Goal: Task Accomplishment & Management: Use online tool/utility

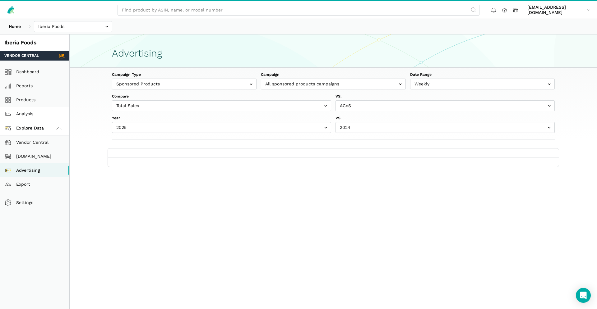
click at [25, 110] on link "Analysis" at bounding box center [34, 114] width 69 height 14
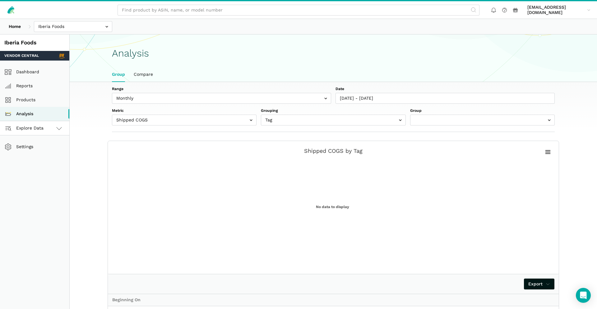
click at [30, 131] on span "Explore Data" at bounding box center [25, 128] width 37 height 7
select select "(All Products)"
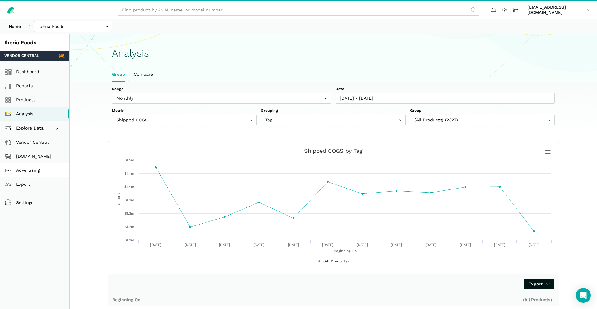
click at [40, 174] on link "Advertising" at bounding box center [34, 170] width 69 height 14
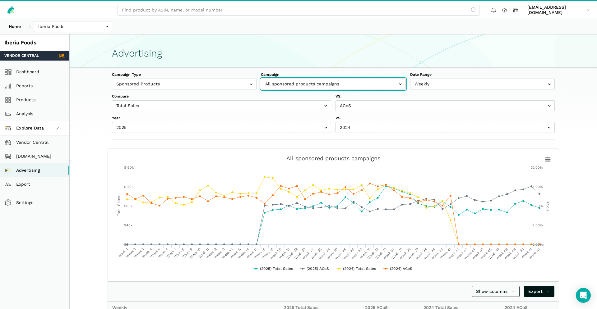
click at [360, 84] on input "text" at bounding box center [333, 84] width 145 height 11
type input "hatsu"
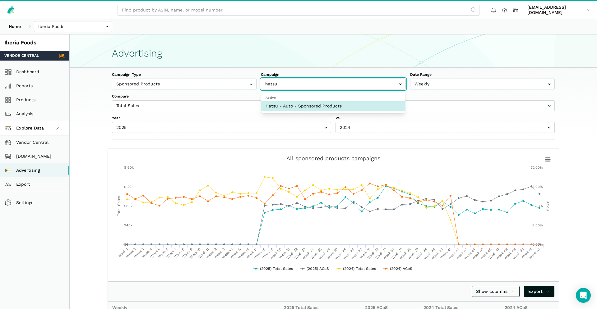
select select "17829182"
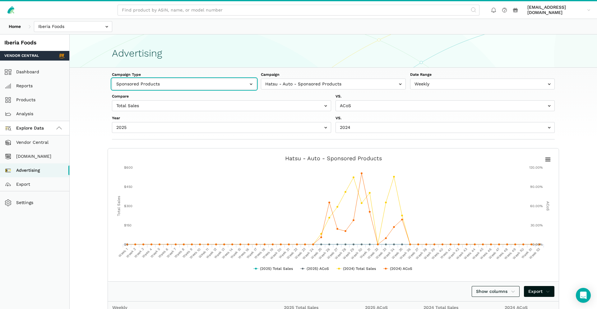
click at [231, 80] on input "text" at bounding box center [184, 84] width 145 height 11
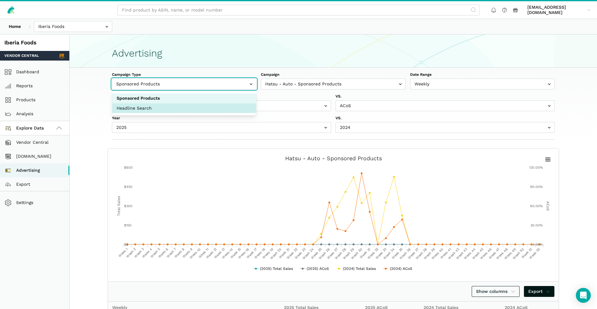
select select "headlineSearch"
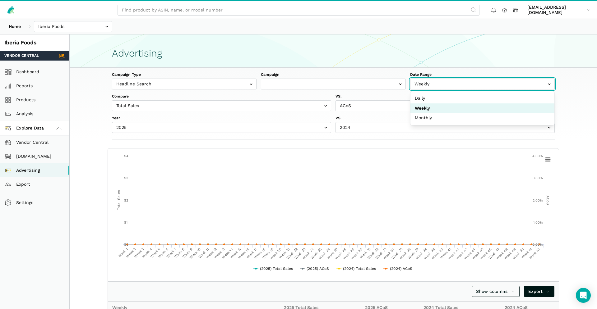
drag, startPoint x: 467, startPoint y: 86, endPoint x: 464, endPoint y: 88, distance: 4.0
click at [467, 86] on input "text" at bounding box center [482, 84] width 145 height 11
select select "Monthly"
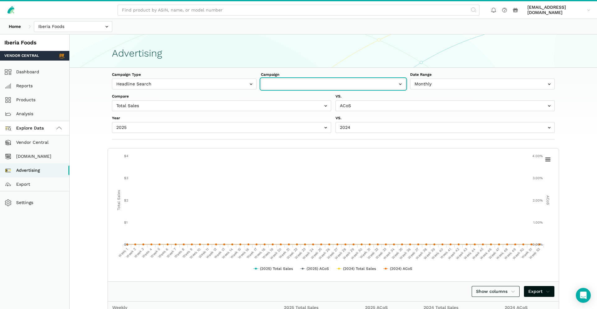
click at [287, 85] on input "text" at bounding box center [333, 84] width 145 height 11
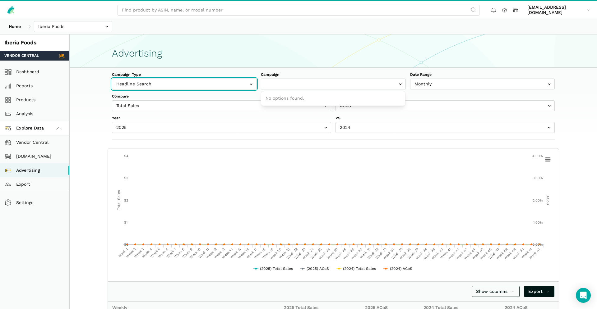
drag, startPoint x: 226, startPoint y: 85, endPoint x: 222, endPoint y: 85, distance: 4.4
click at [226, 85] on input "text" at bounding box center [184, 84] width 145 height 11
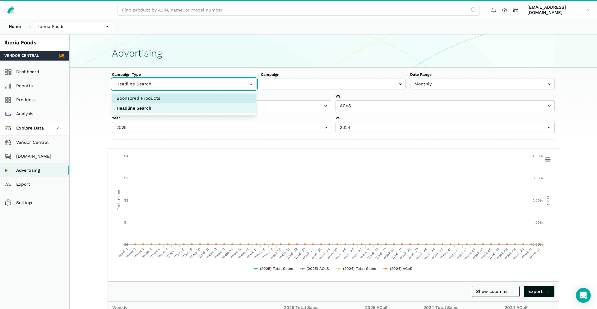
select select "sponsoredProducts"
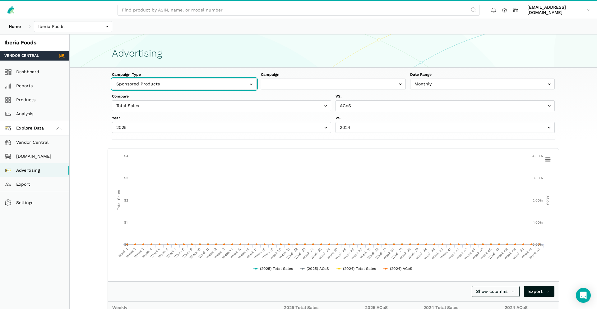
drag, startPoint x: 148, startPoint y: 99, endPoint x: 245, endPoint y: 111, distance: 98.4
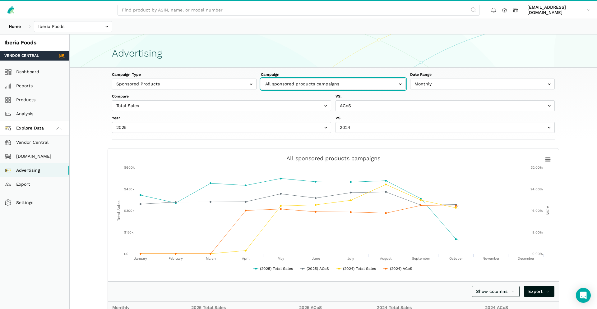
click at [311, 83] on input "text" at bounding box center [333, 84] width 145 height 11
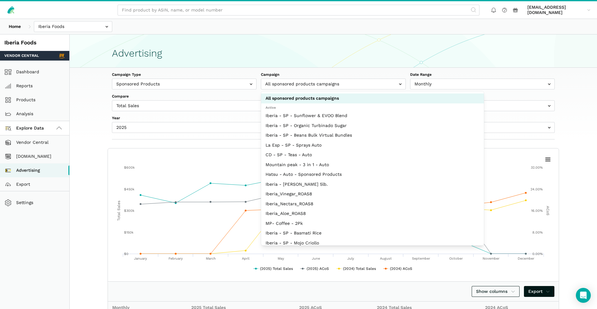
click at [313, 63] on section "Advertising" at bounding box center [333, 50] width 527 height 33
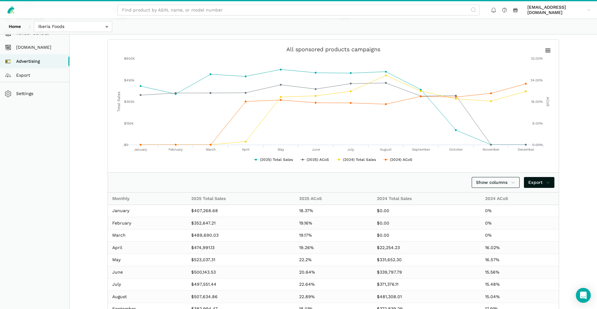
scroll to position [1, 0]
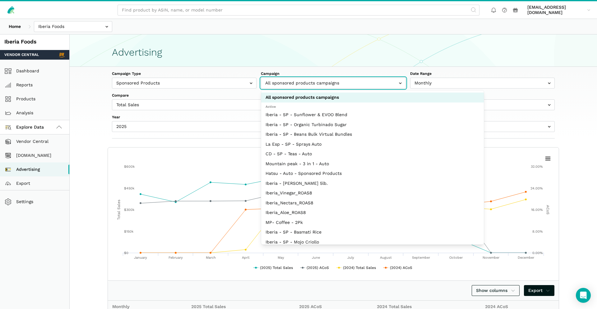
click at [376, 86] on input "text" at bounding box center [333, 83] width 145 height 11
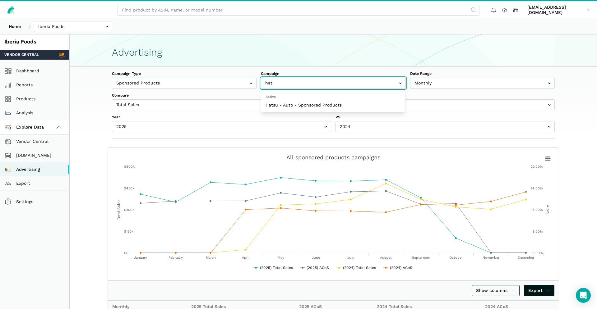
type input "ha"
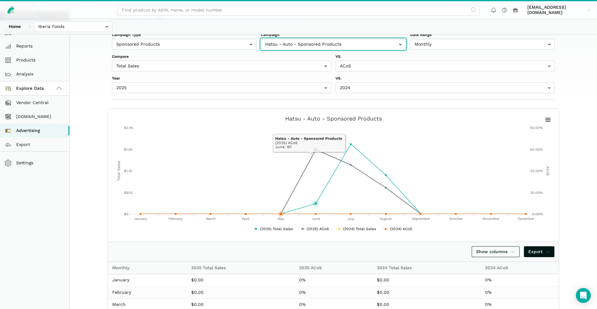
scroll to position [0, 0]
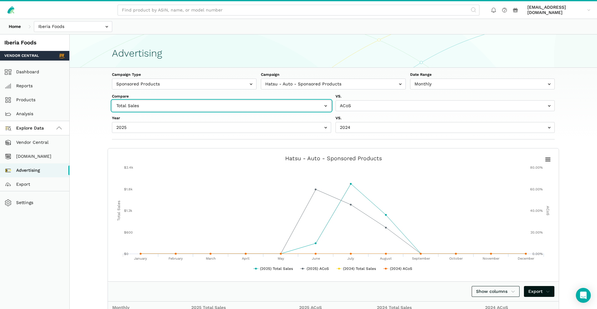
click at [316, 110] on input "text" at bounding box center [221, 105] width 219 height 11
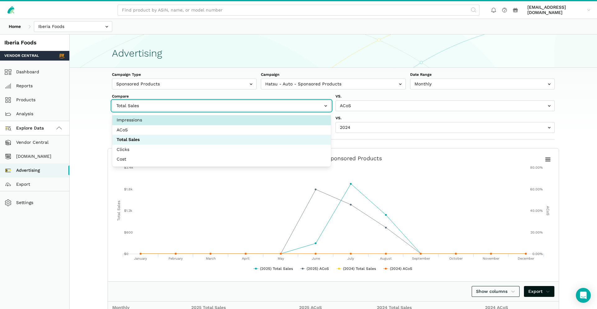
select select "Impressions"
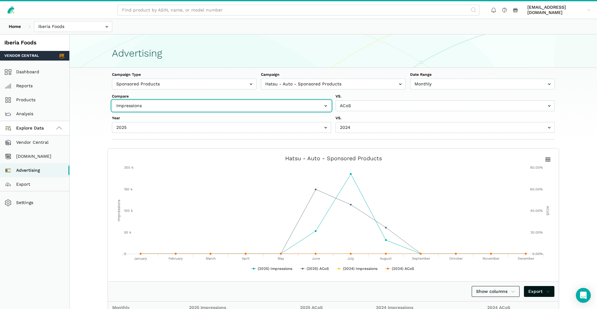
scroll to position [179, 0]
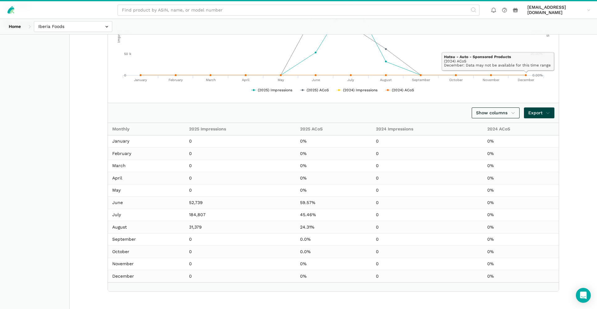
click at [546, 112] on icon at bounding box center [547, 113] width 4 height 7
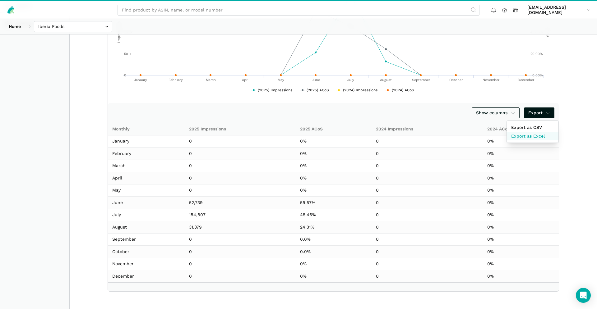
click at [545, 136] on link "Export as Excel" at bounding box center [533, 136] width 52 height 9
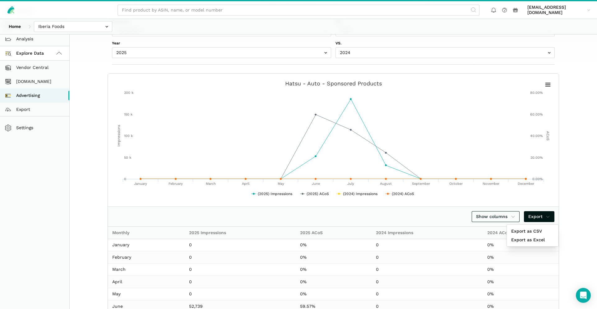
scroll to position [0, 0]
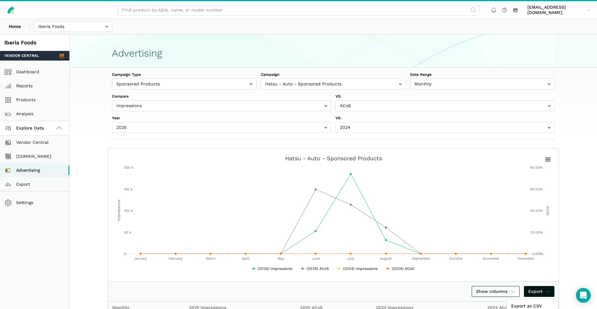
click at [424, 105] on div at bounding box center [298, 154] width 597 height 309
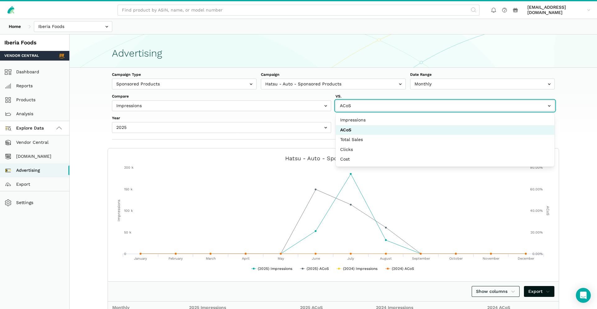
drag, startPoint x: 349, startPoint y: 107, endPoint x: 353, endPoint y: 107, distance: 3.7
click at [349, 107] on input "text" at bounding box center [444, 105] width 219 height 11
select select "Clicks"
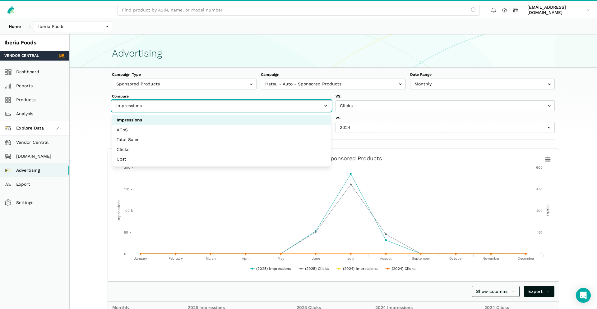
click at [286, 105] on input "text" at bounding box center [221, 105] width 219 height 11
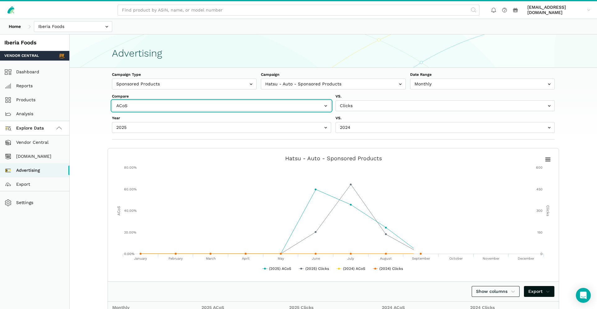
scroll to position [55, 0]
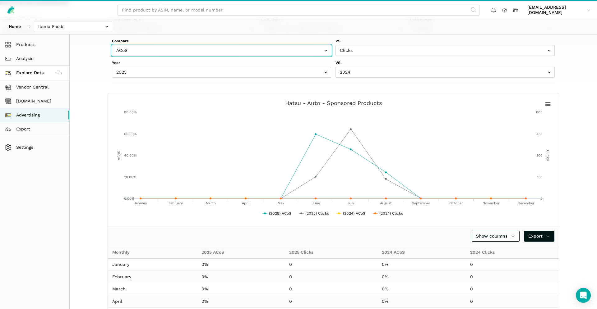
click at [550, 112] on rect at bounding box center [333, 160] width 442 height 124
click at [548, 107] on rect at bounding box center [547, 104] width 7 height 7
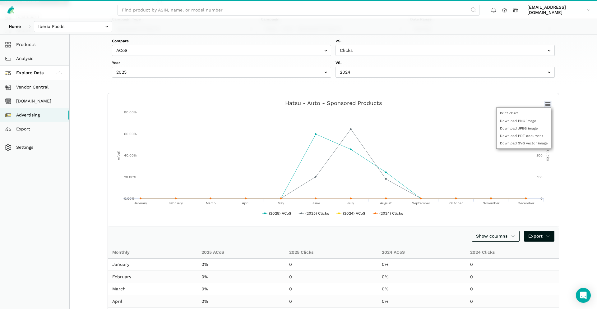
click at [570, 111] on section "Created with Highcharts 6.2.0 ACoS Clicks Chart context menu Hatsu - Auto - Spo…" at bounding box center [332, 254] width 477 height 322
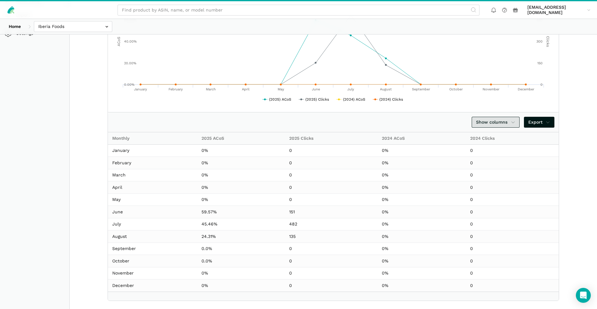
click at [508, 121] on span "Show columns" at bounding box center [495, 122] width 39 height 7
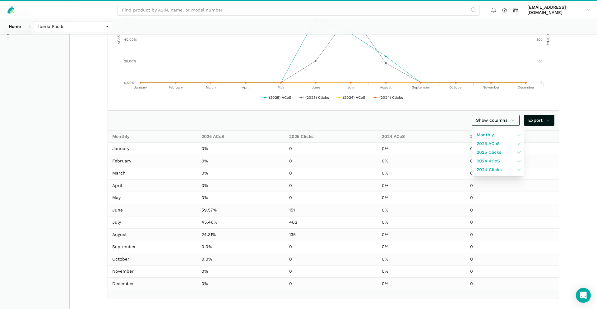
drag, startPoint x: 584, startPoint y: 158, endPoint x: 579, endPoint y: 159, distance: 5.0
click at [584, 158] on div at bounding box center [298, 154] width 597 height 309
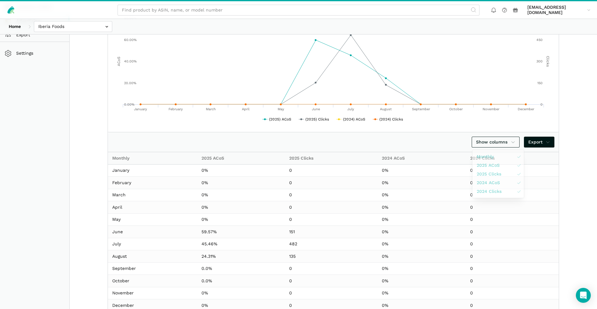
scroll to position [0, 0]
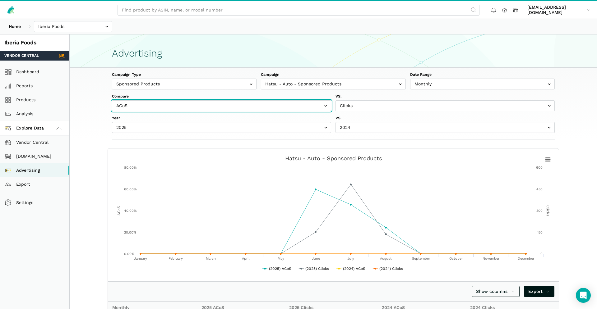
click at [246, 107] on input "text" at bounding box center [221, 105] width 219 height 11
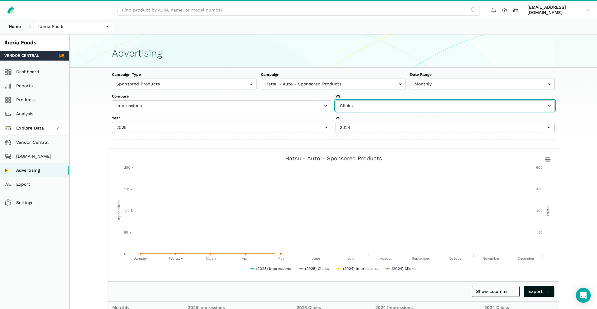
click at [385, 107] on input "text" at bounding box center [444, 105] width 219 height 11
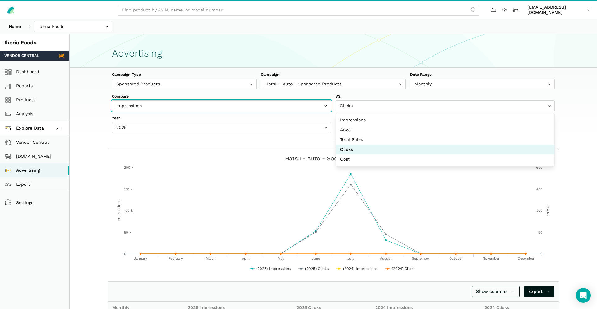
click at [221, 104] on input "text" at bounding box center [221, 105] width 219 height 11
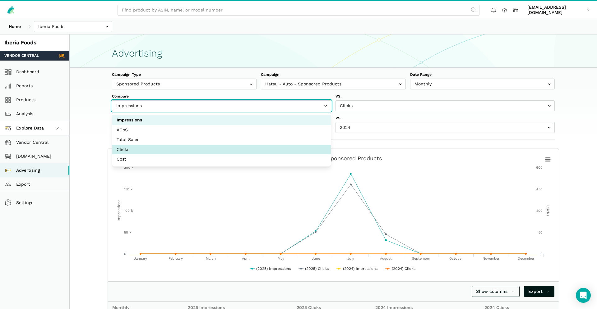
select select "Clicks"
drag, startPoint x: 149, startPoint y: 149, endPoint x: 208, endPoint y: 149, distance: 58.7
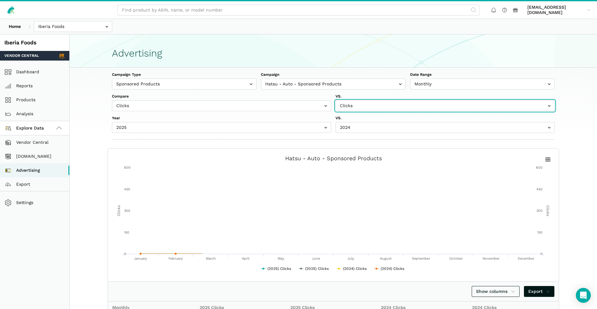
click at [394, 105] on input "text" at bounding box center [444, 105] width 219 height 11
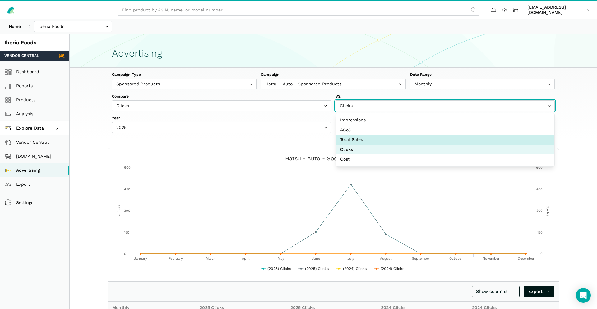
select select "Total Sales"
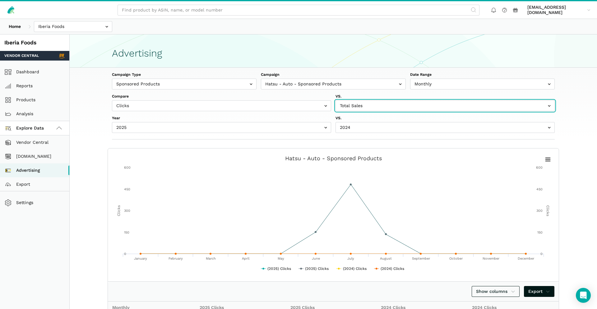
drag, startPoint x: 356, startPoint y: 138, endPoint x: 519, endPoint y: 142, distance: 163.5
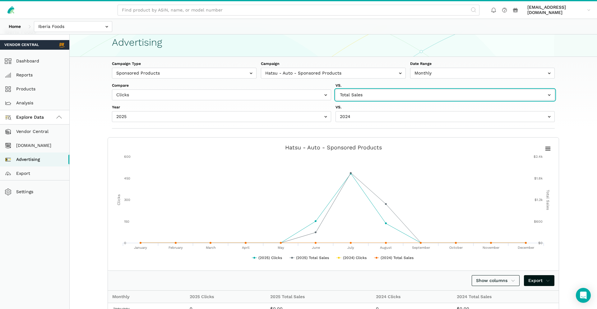
scroll to position [10, 0]
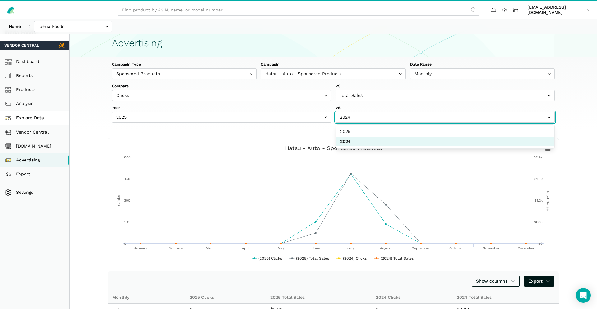
click at [374, 119] on input "text" at bounding box center [444, 117] width 219 height 11
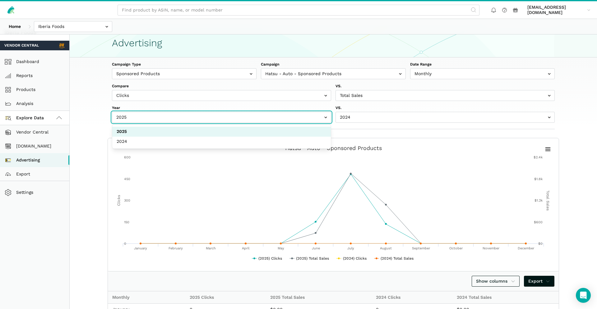
click at [216, 113] on input "text" at bounding box center [221, 117] width 219 height 11
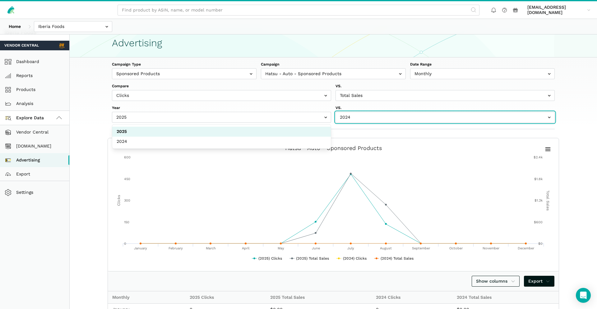
click at [386, 113] on input "text" at bounding box center [444, 117] width 219 height 11
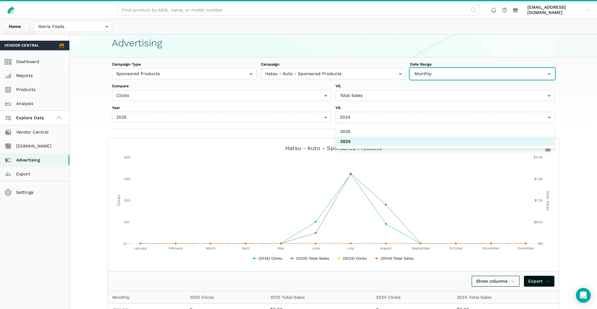
click at [458, 78] on input "text" at bounding box center [482, 73] width 145 height 11
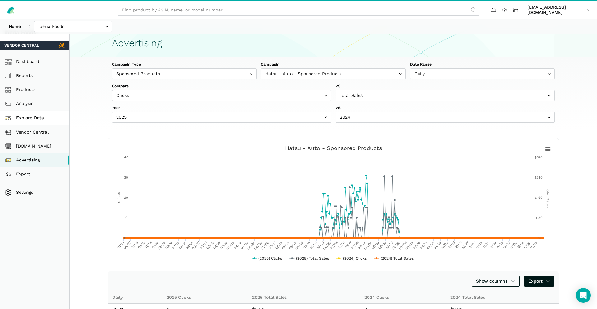
click at [445, 65] on label "Date Range" at bounding box center [482, 65] width 145 height 6
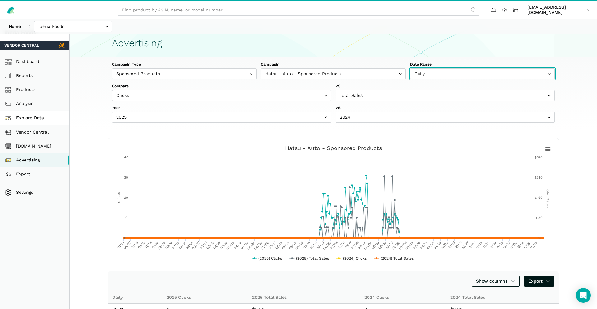
click at [445, 68] on select "Daily Weekly Monthly" at bounding box center [482, 70] width 145 height 4
click at [439, 71] on input "text" at bounding box center [482, 73] width 145 height 11
select select "Weekly"
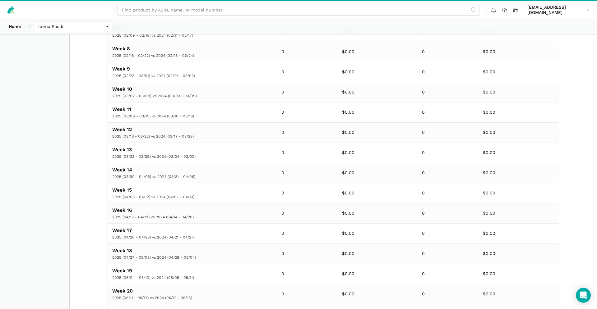
scroll to position [0, 0]
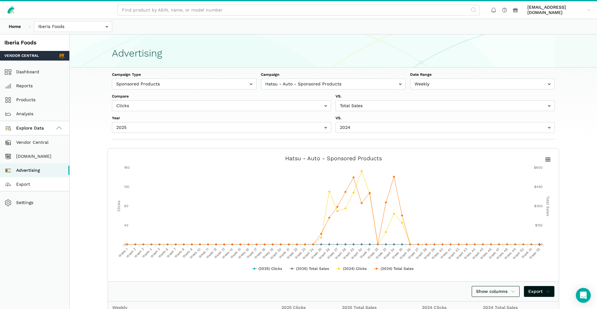
click at [31, 186] on link "Export" at bounding box center [34, 184] width 69 height 14
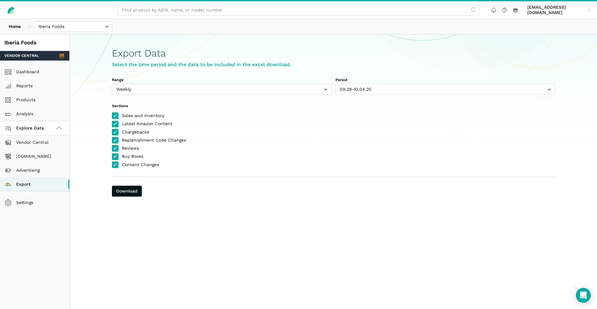
drag, startPoint x: 29, startPoint y: 169, endPoint x: 142, endPoint y: 175, distance: 113.3
click at [29, 169] on link "Advertising" at bounding box center [34, 170] width 69 height 14
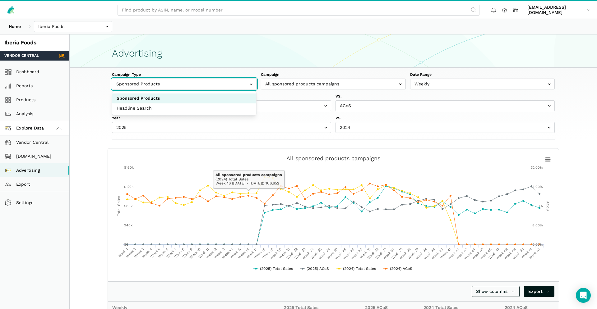
click at [229, 85] on input "text" at bounding box center [184, 84] width 145 height 11
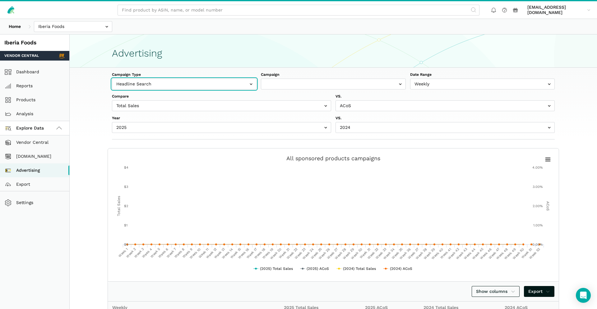
click at [228, 85] on input "text" at bounding box center [184, 84] width 145 height 11
select select "sponsoredProducts"
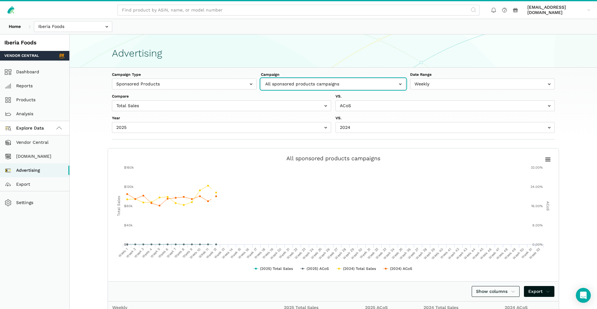
click at [305, 79] on input "text" at bounding box center [333, 84] width 145 height 11
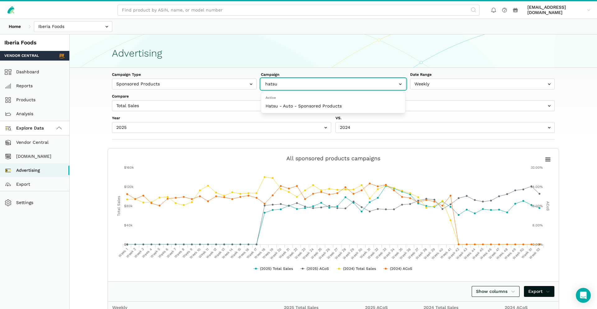
type input "hatsu"
